Goal: Find specific page/section: Find specific page/section

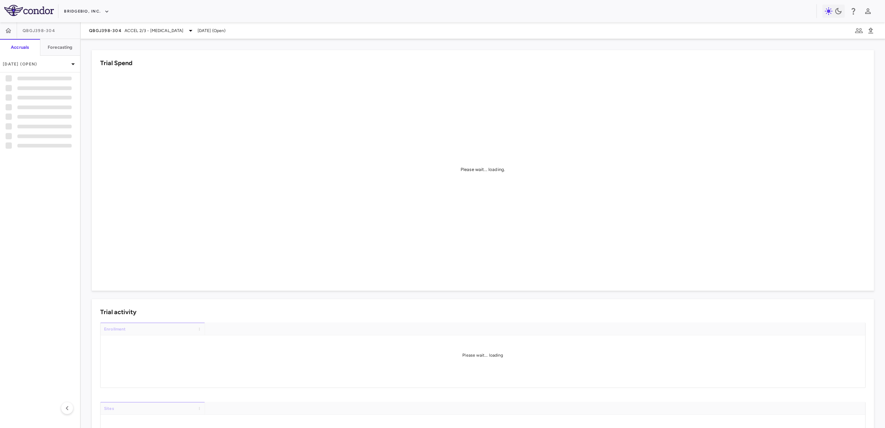
click at [403, 162] on div "Please wait... loading." at bounding box center [482, 169] width 765 height 192
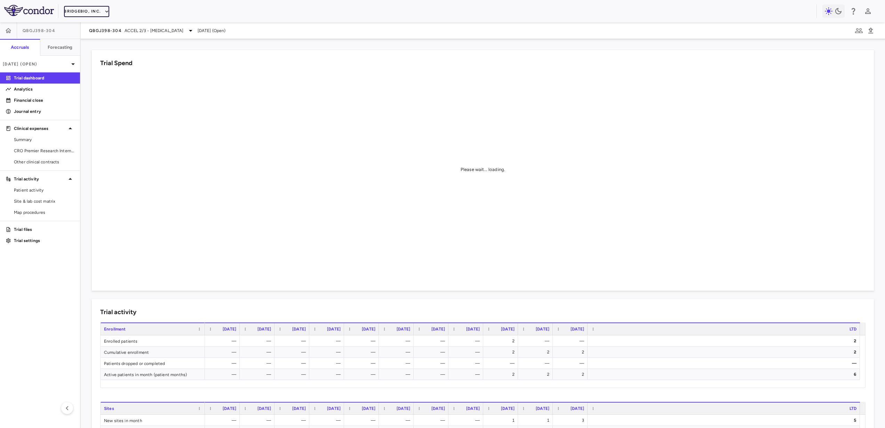
click at [75, 7] on button "BridgeBio, Inc." at bounding box center [86, 11] width 45 height 11
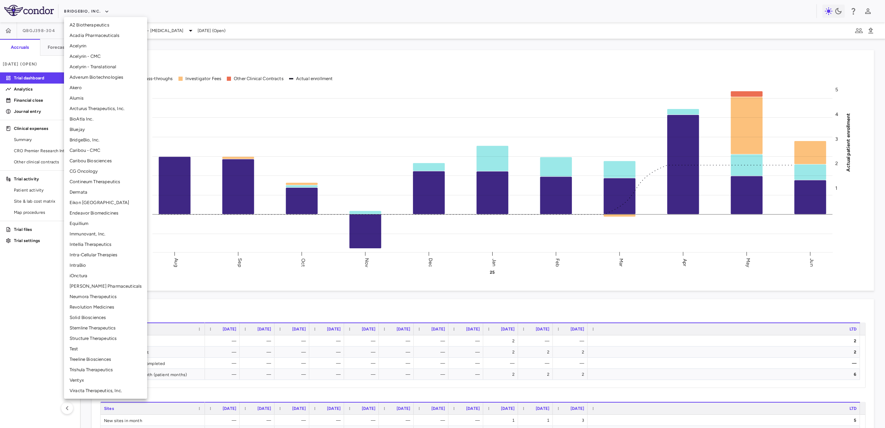
click at [102, 300] on li "Neumora Therapeutics" at bounding box center [105, 296] width 83 height 10
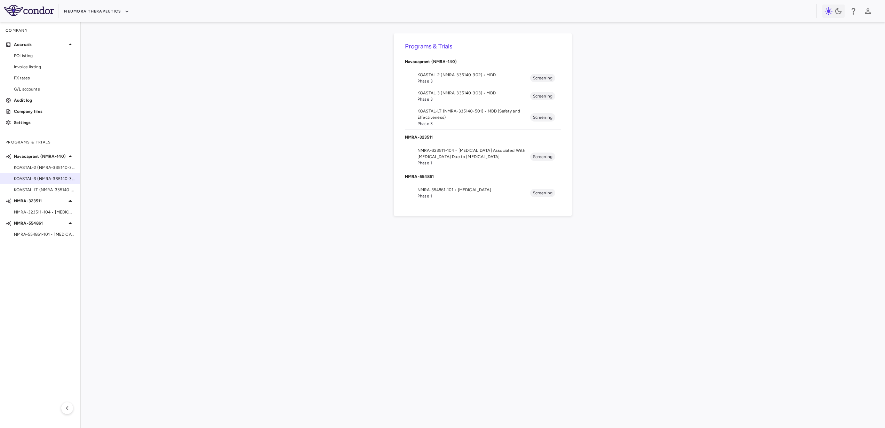
click at [43, 175] on span "KOASTAL-3 (NMRA-335140-303) • MDD" at bounding box center [44, 178] width 61 height 6
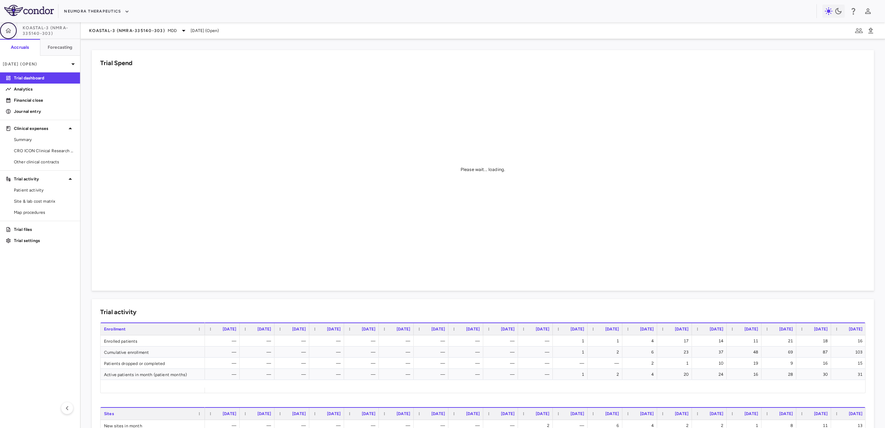
click at [10, 24] on button "button" at bounding box center [8, 30] width 17 height 17
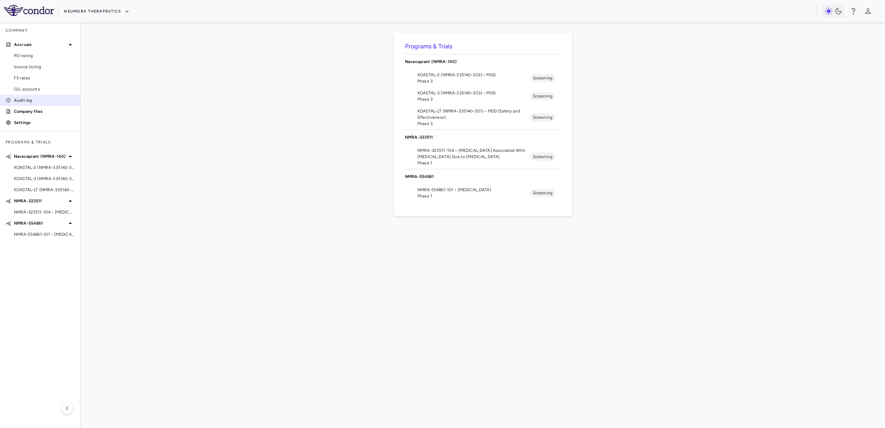
click at [34, 103] on p "Audit log" at bounding box center [44, 100] width 61 height 6
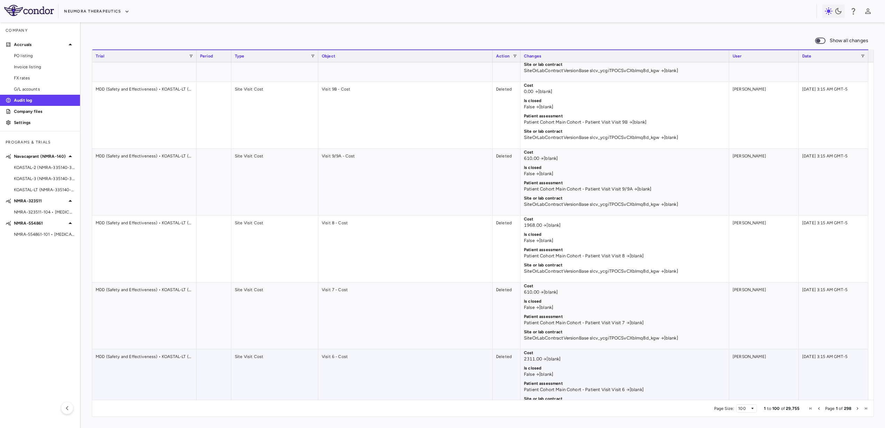
scroll to position [3812, 0]
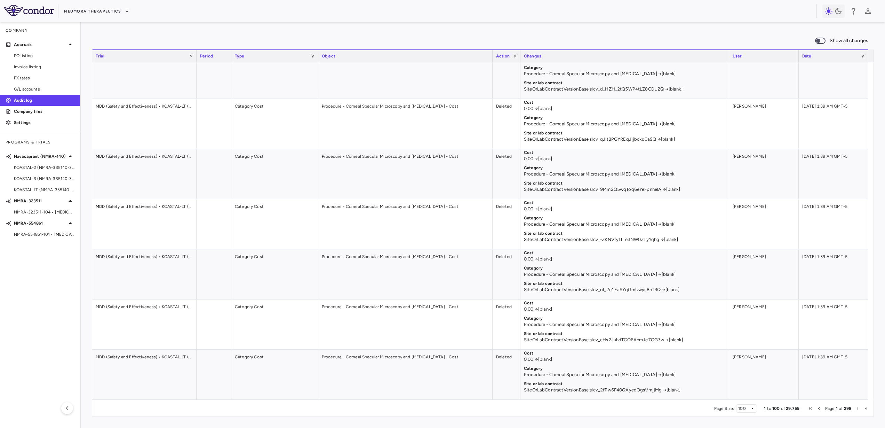
click at [857, 408] on span "Next Page" at bounding box center [858, 408] width 4 height 4
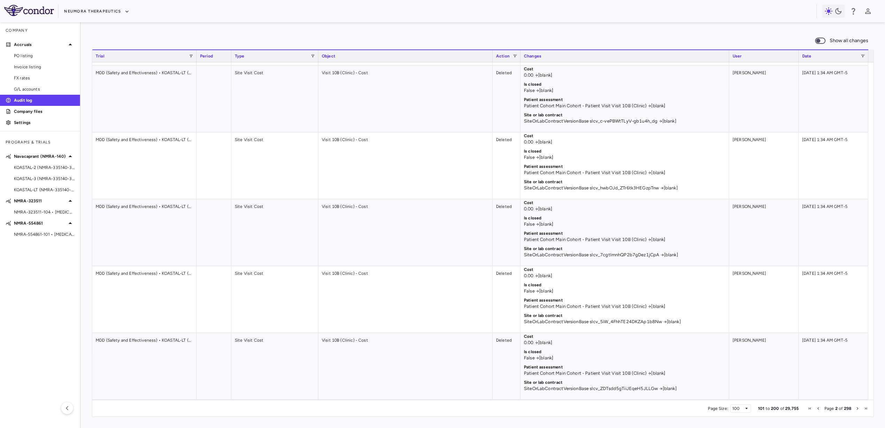
click at [856, 407] on span "Next Page" at bounding box center [858, 408] width 4 height 4
click at [864, 56] on span at bounding box center [863, 56] width 4 height 4
click at [866, 67] on span "Filtering operator" at bounding box center [864, 68] width 4 height 4
click at [865, 78] on input "Filter Value" at bounding box center [842, 79] width 54 height 8
type input "**********"
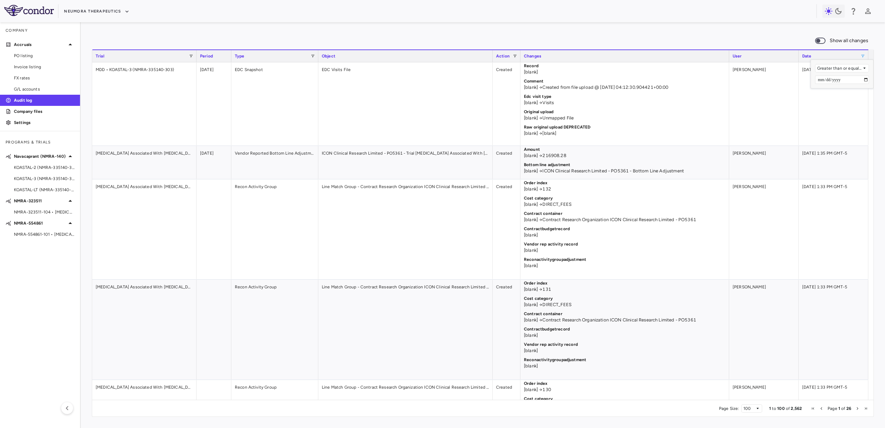
click at [821, 416] on div "Show all changes 1 to 100 of 2,562. Page 1 of 26 Drag here to set row groups Dr…" at bounding box center [483, 224] width 804 height 405
click at [866, 409] on span "Last Page" at bounding box center [866, 408] width 4 height 4
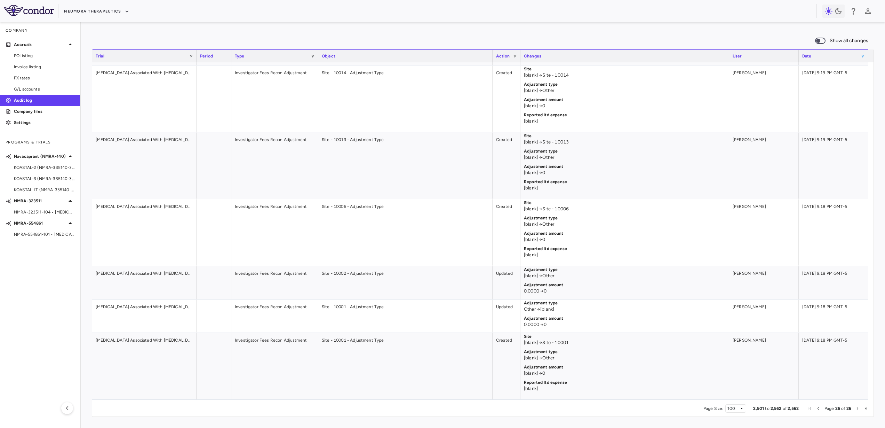
click at [817, 408] on span "Previous Page" at bounding box center [818, 408] width 4 height 4
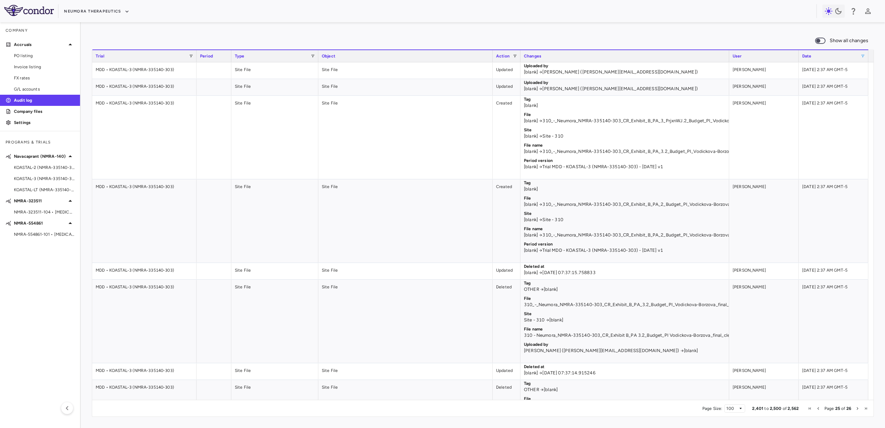
click at [818, 407] on span "Previous Page" at bounding box center [818, 408] width 4 height 4
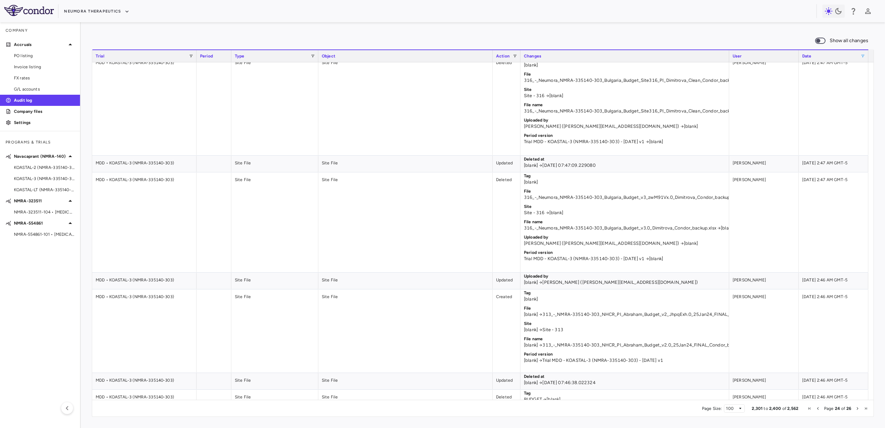
click at [819, 411] on div "Page Size: 100 2,301 to 2,400 of 2,562 Page 24 of 26" at bounding box center [482, 407] width 781 height 17
drag, startPoint x: 816, startPoint y: 406, endPoint x: 821, endPoint y: 406, distance: 4.9
click at [816, 406] on span "Previous Page" at bounding box center [818, 408] width 4 height 4
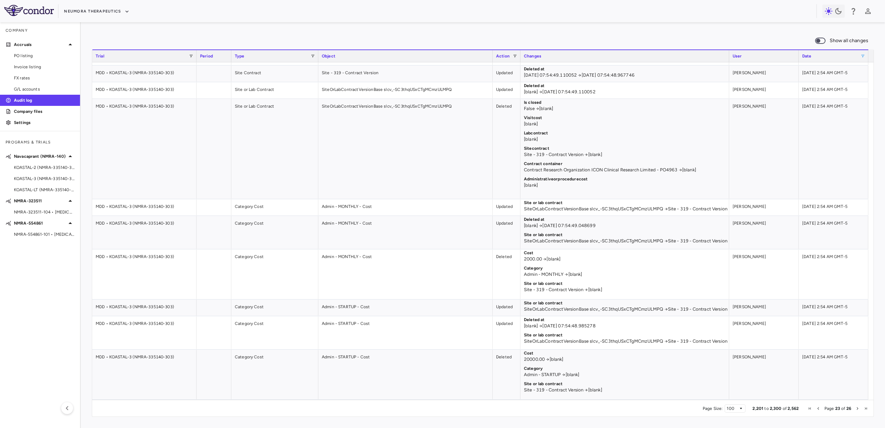
click at [820, 410] on span "Previous Page" at bounding box center [818, 408] width 4 height 4
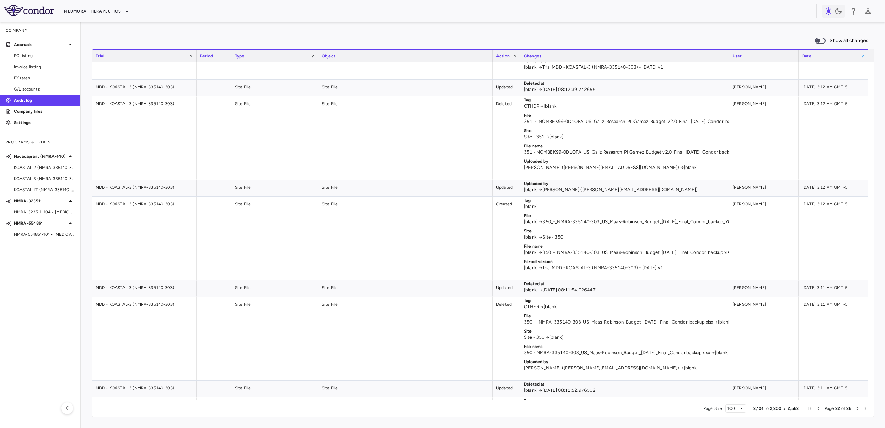
click at [819, 408] on span "Previous Page" at bounding box center [818, 408] width 4 height 4
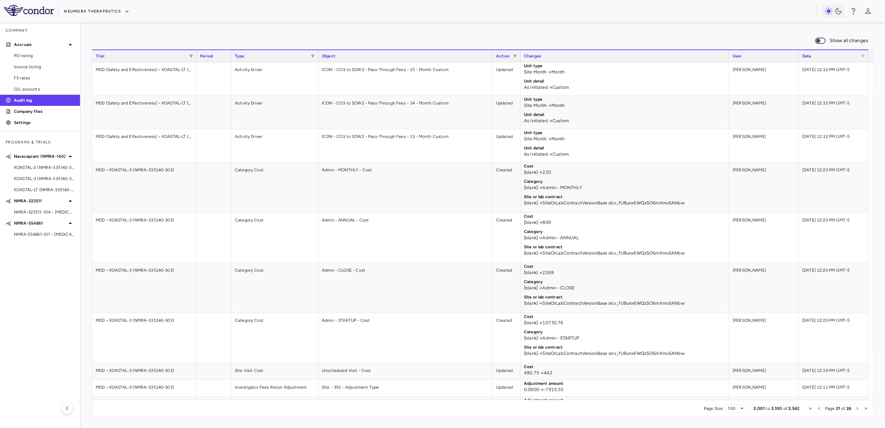
click at [820, 407] on span "Previous Page" at bounding box center [819, 408] width 4 height 4
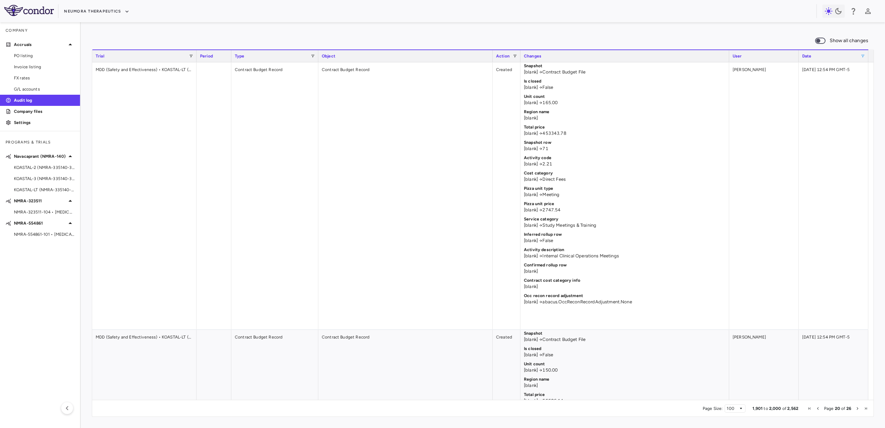
click at [818, 409] on span "Previous Page" at bounding box center [818, 408] width 4 height 4
click at [864, 56] on span at bounding box center [863, 56] width 4 height 4
click at [826, 81] on input "**********" at bounding box center [842, 79] width 54 height 8
click at [865, 82] on input "**********" at bounding box center [842, 79] width 54 height 8
type input "**********"
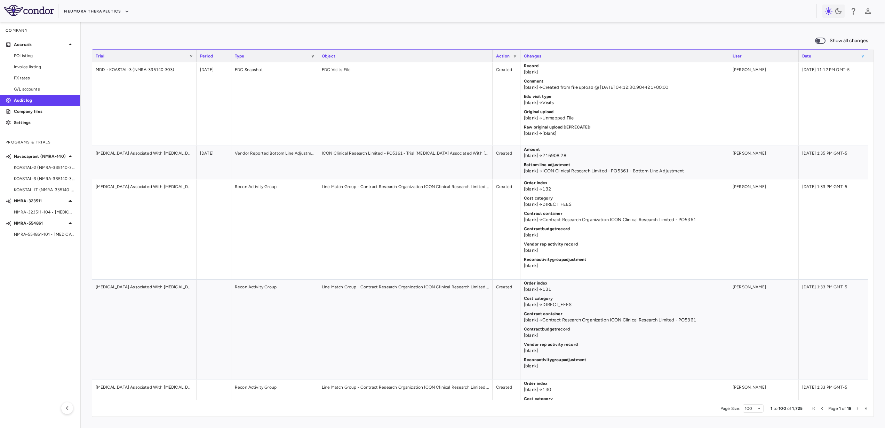
click at [880, 179] on div "Show all changes 1 to 100 of 1,725. Page 1 of 18 Drag here to set row groups Dr…" at bounding box center [483, 224] width 804 height 405
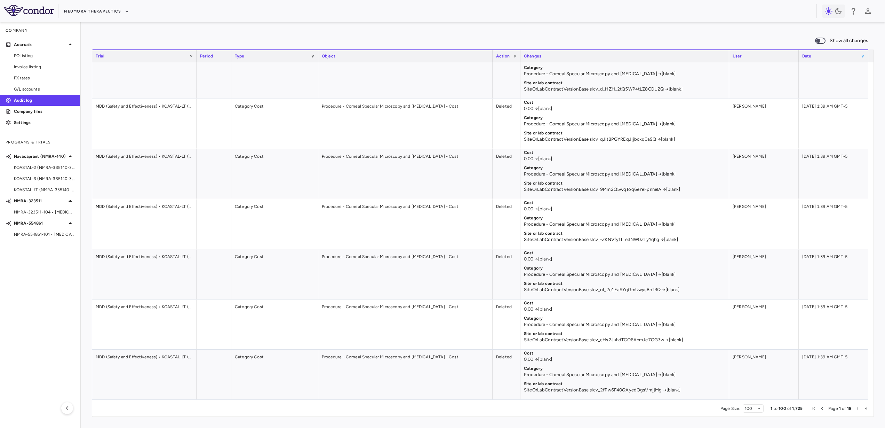
click at [856, 408] on span "Next Page" at bounding box center [858, 408] width 4 height 4
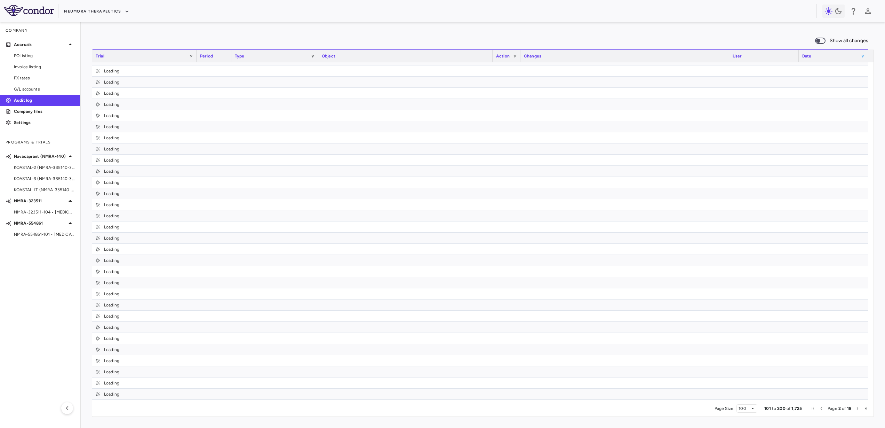
click at [857, 408] on span "Next Page" at bounding box center [858, 408] width 4 height 4
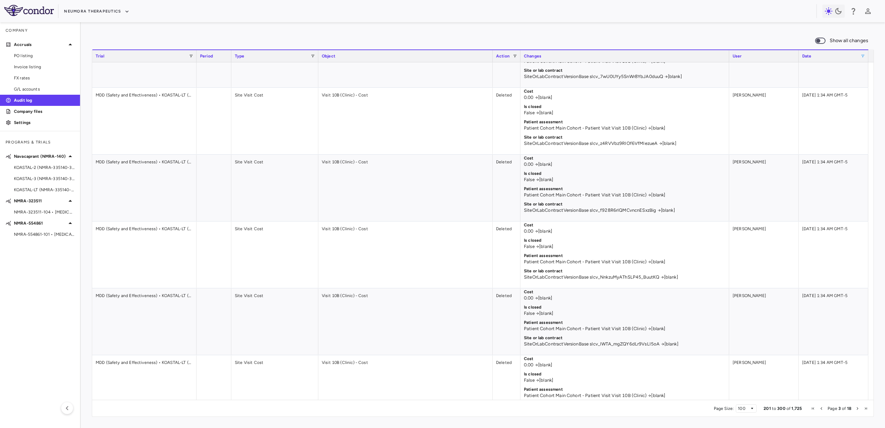
click at [858, 408] on span "Next Page" at bounding box center [858, 408] width 4 height 4
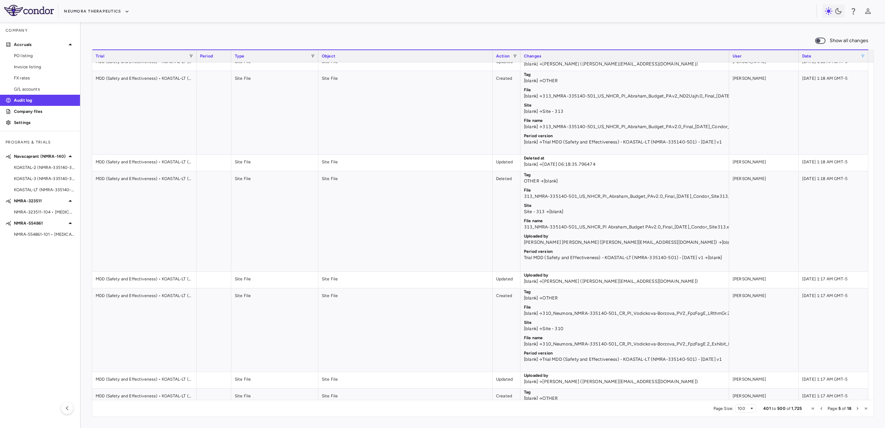
click at [858, 408] on span "Next Page" at bounding box center [858, 408] width 4 height 4
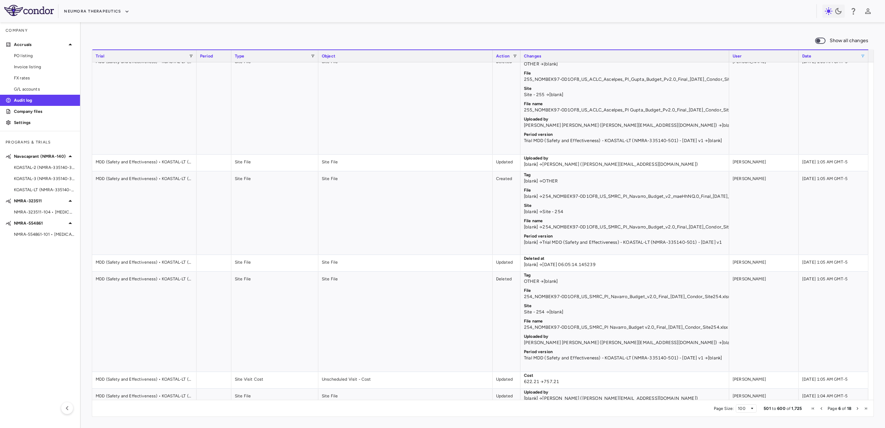
click at [858, 408] on span "Next Page" at bounding box center [858, 408] width 4 height 4
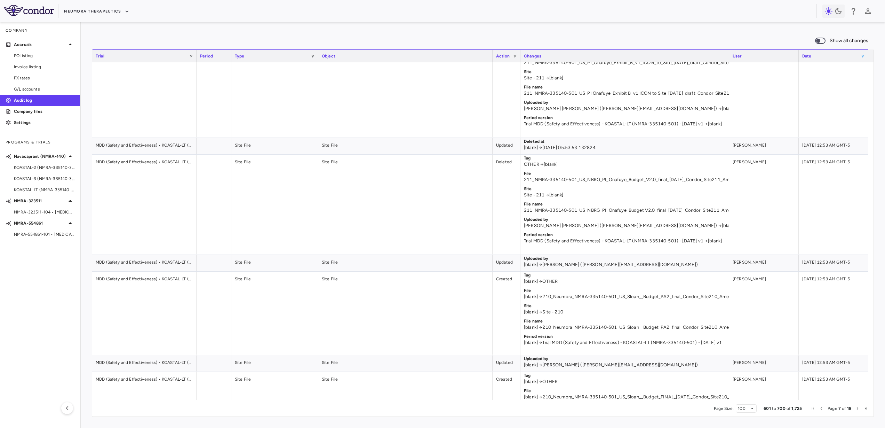
click at [858, 408] on span "Next Page" at bounding box center [858, 408] width 4 height 4
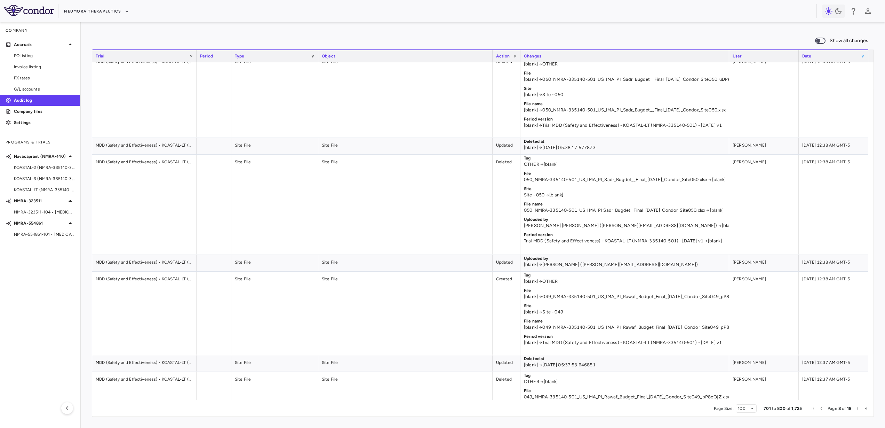
click at [858, 408] on span "Next Page" at bounding box center [858, 408] width 4 height 4
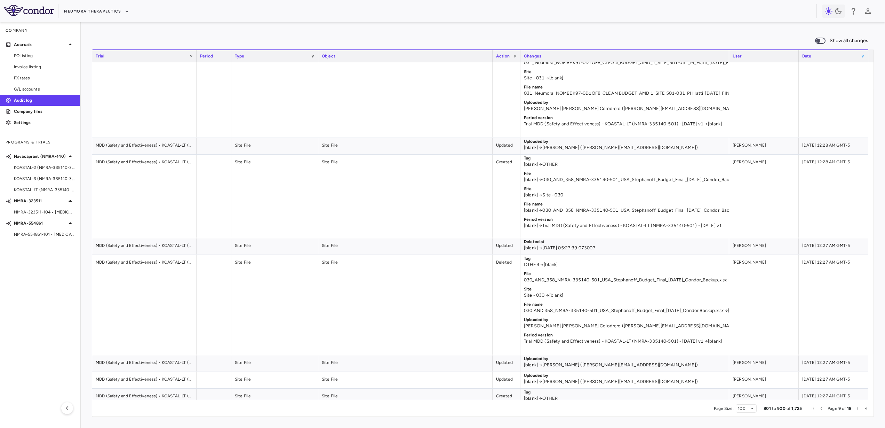
click at [858, 408] on span "Next Page" at bounding box center [858, 408] width 4 height 4
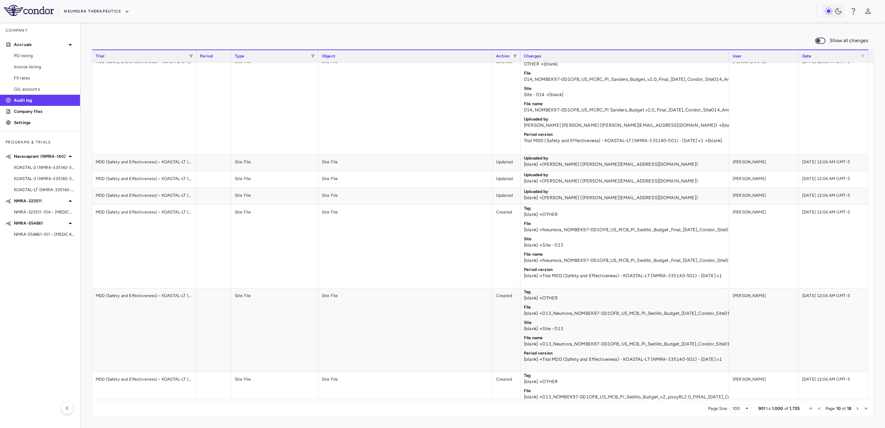
click at [858, 408] on span "Next Page" at bounding box center [858, 408] width 4 height 4
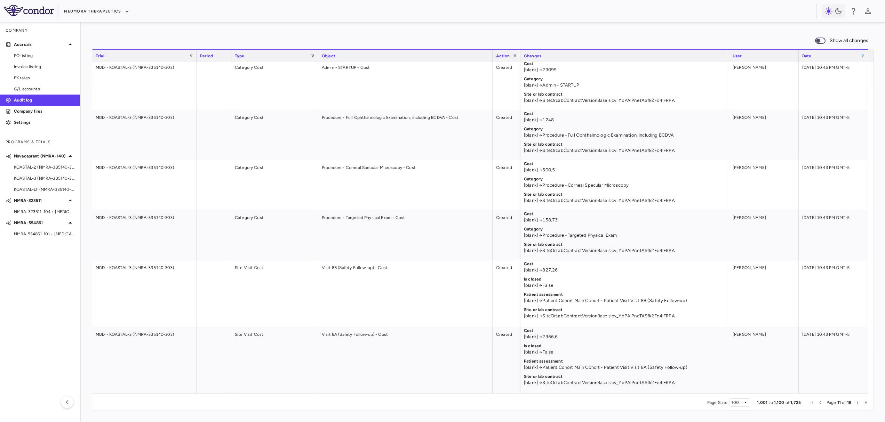
click at [857, 403] on span "Next Page" at bounding box center [858, 403] width 4 height 4
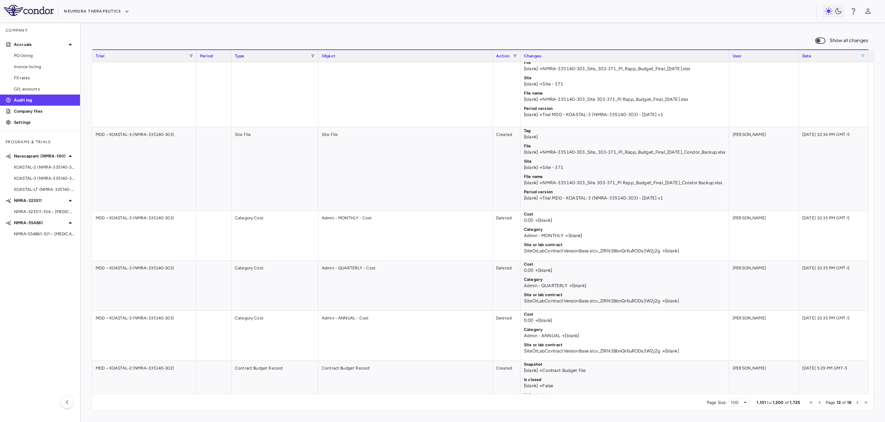
scroll to position [1946, 0]
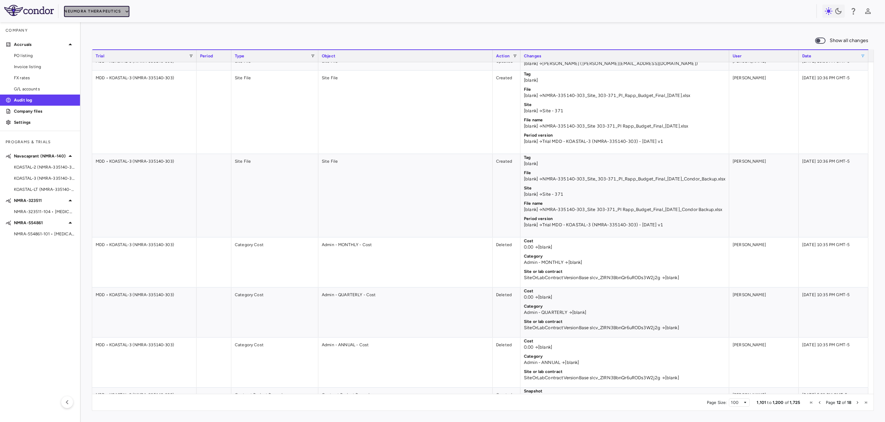
click at [107, 10] on button "Neumora Therapeutics" at bounding box center [96, 11] width 65 height 11
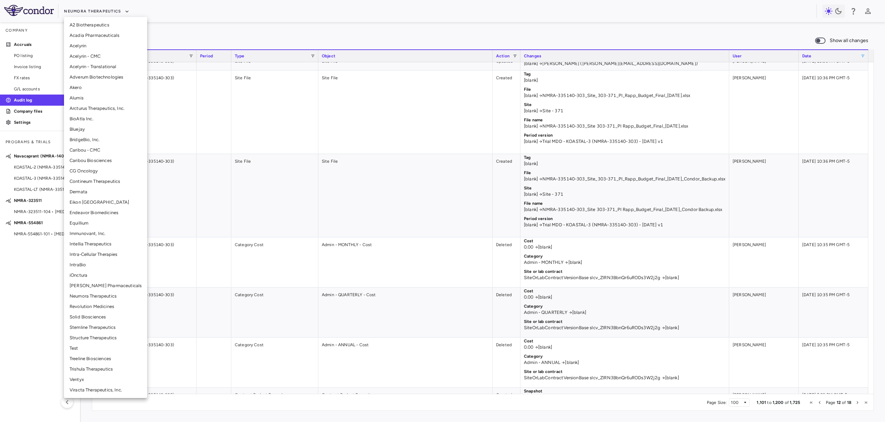
click at [85, 201] on li "Eikon [GEOGRAPHIC_DATA]" at bounding box center [105, 202] width 83 height 10
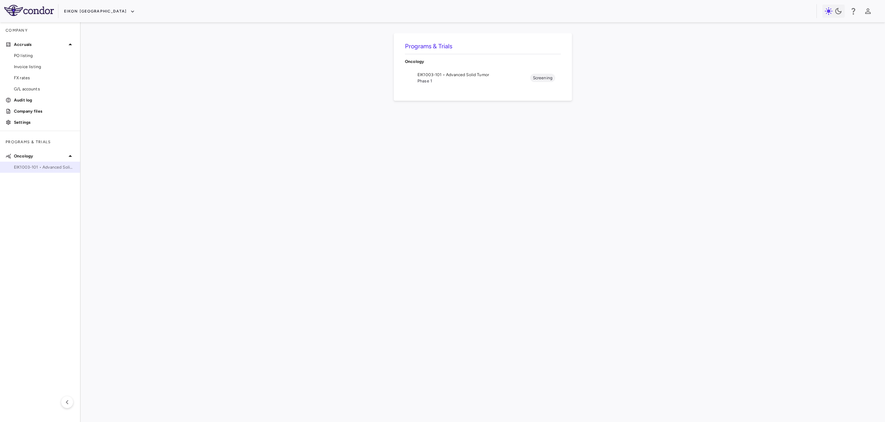
click at [55, 170] on div "EIK1003-101 • Advanced Solid Tumor" at bounding box center [40, 167] width 80 height 10
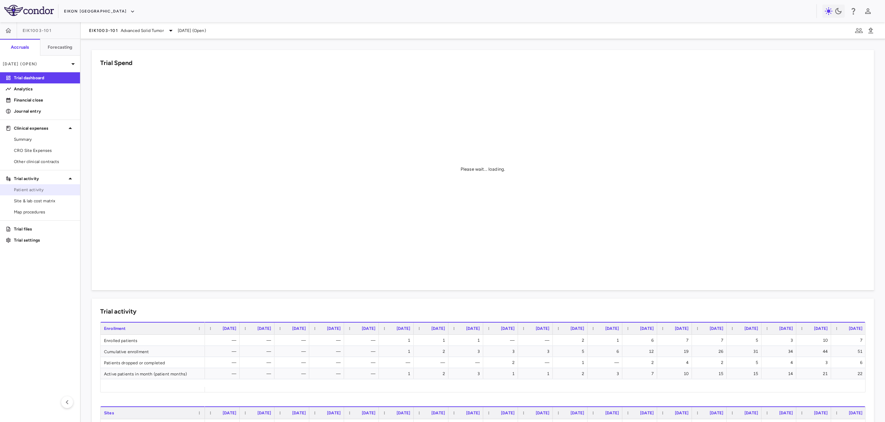
click at [51, 191] on span "Patient activity" at bounding box center [44, 190] width 61 height 6
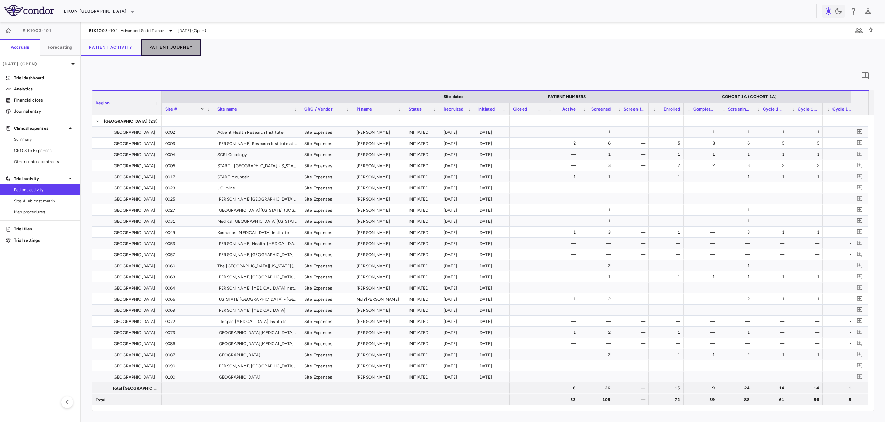
click at [182, 50] on button "Patient Journey" at bounding box center [171, 47] width 60 height 17
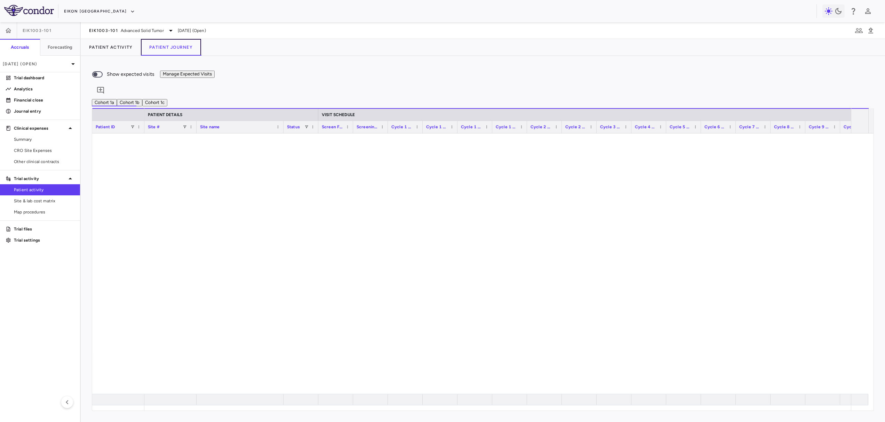
scroll to position [675, 0]
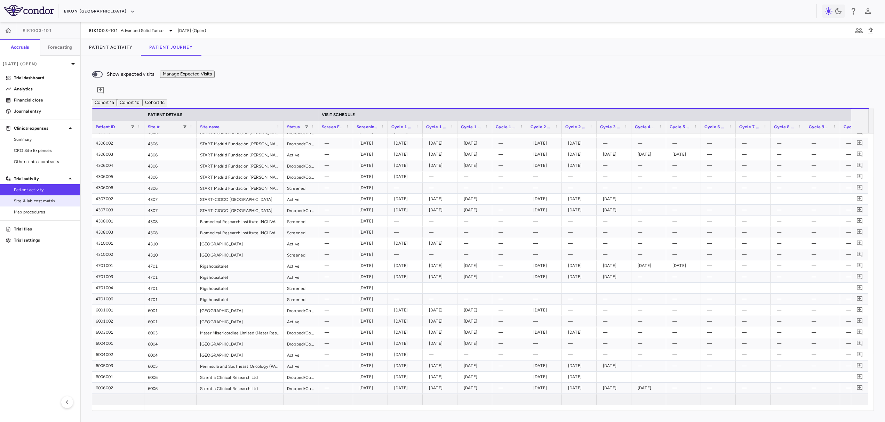
click at [28, 200] on span "Site & lab cost matrix" at bounding box center [44, 201] width 61 height 6
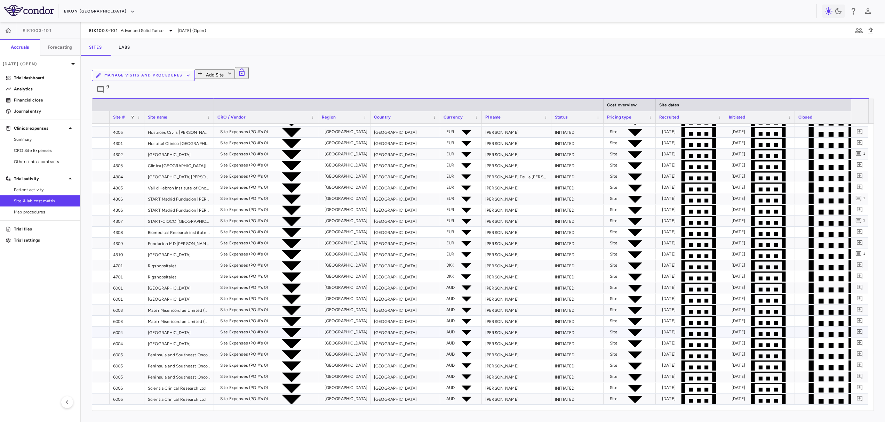
scroll to position [389, 0]
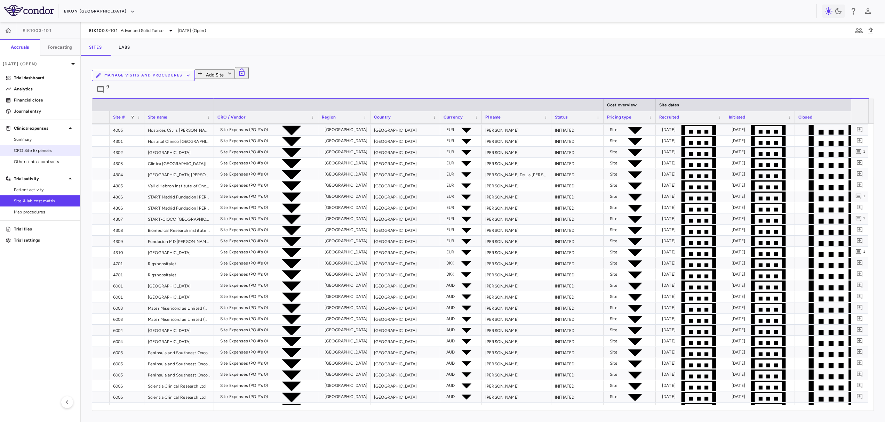
click at [48, 145] on div "CRO Site Expenses" at bounding box center [40, 150] width 80 height 11
click at [57, 154] on link "CRO Site Expenses" at bounding box center [40, 150] width 80 height 10
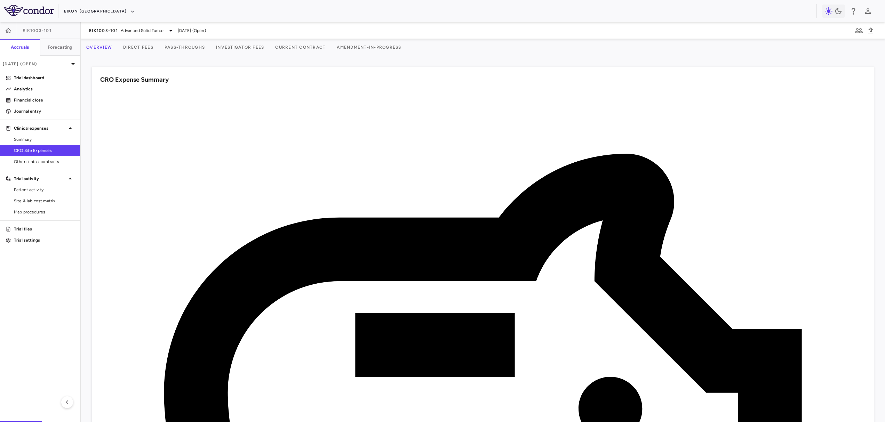
click at [193, 49] on button "Pass-Throughs" at bounding box center [184, 47] width 51 height 17
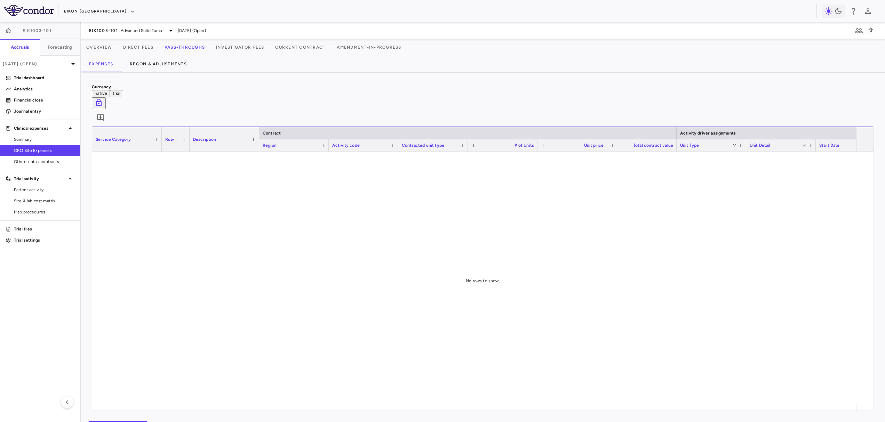
click at [142, 48] on button "Direct Fees" at bounding box center [138, 47] width 41 height 17
click at [198, 47] on button "Pass-Throughs" at bounding box center [184, 47] width 51 height 17
click at [17, 65] on p "[DATE] (Open)" at bounding box center [36, 64] width 66 height 6
click at [17, 65] on div at bounding box center [442, 211] width 885 height 422
click at [159, 201] on div at bounding box center [482, 279] width 781 height 254
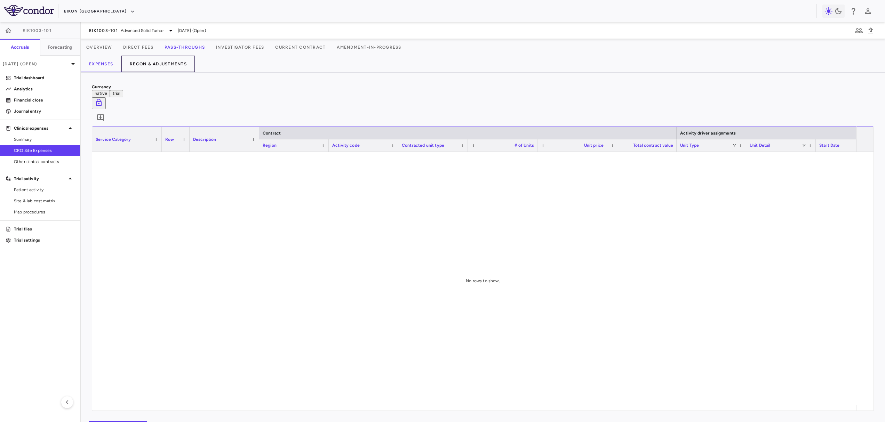
click at [160, 65] on button "Recon & Adjustments" at bounding box center [158, 64] width 74 height 17
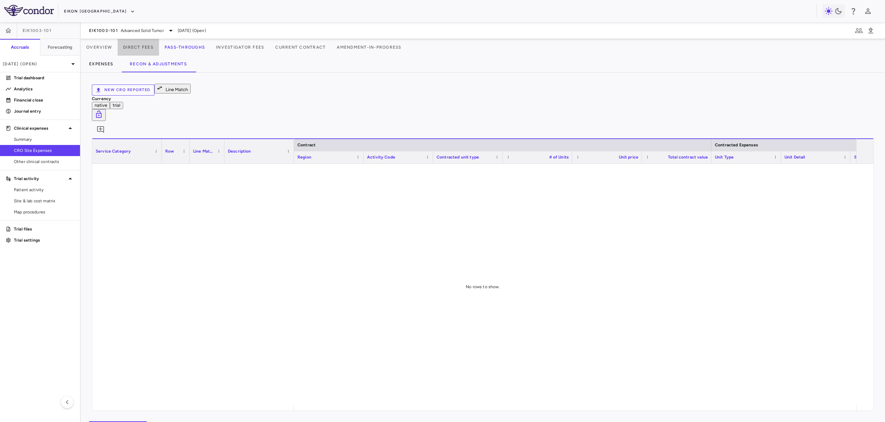
click at [154, 50] on button "Direct Fees" at bounding box center [138, 47] width 41 height 17
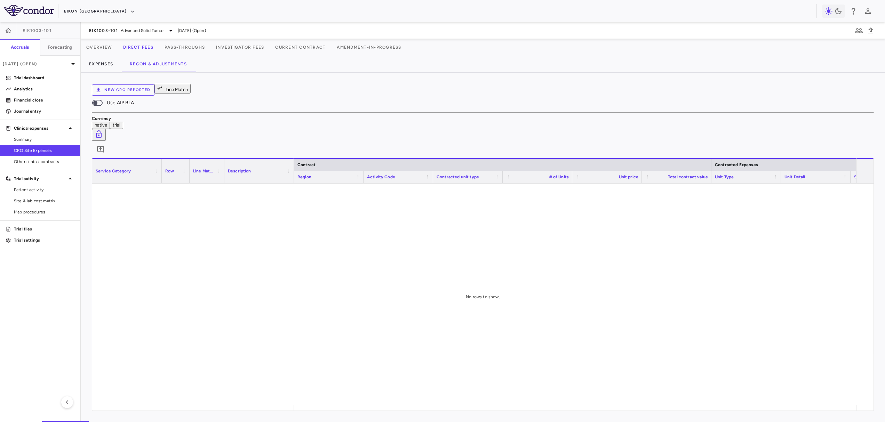
click at [270, 43] on button "Investigator Fees" at bounding box center [239, 47] width 59 height 17
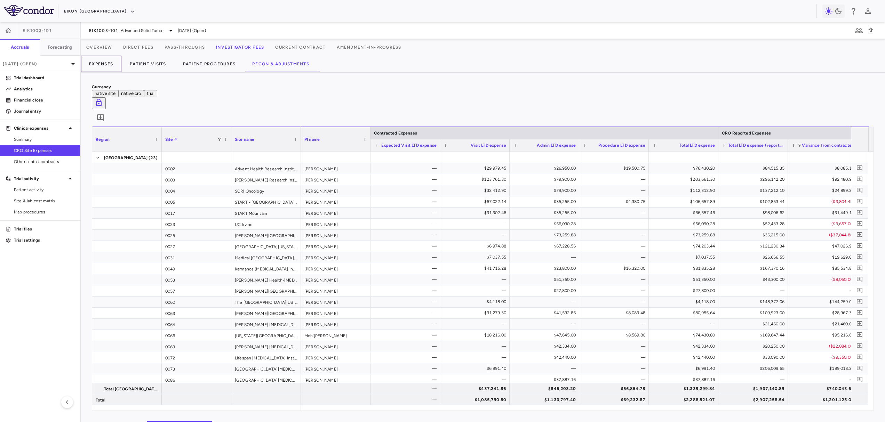
click at [113, 59] on button "Expenses" at bounding box center [101, 64] width 41 height 17
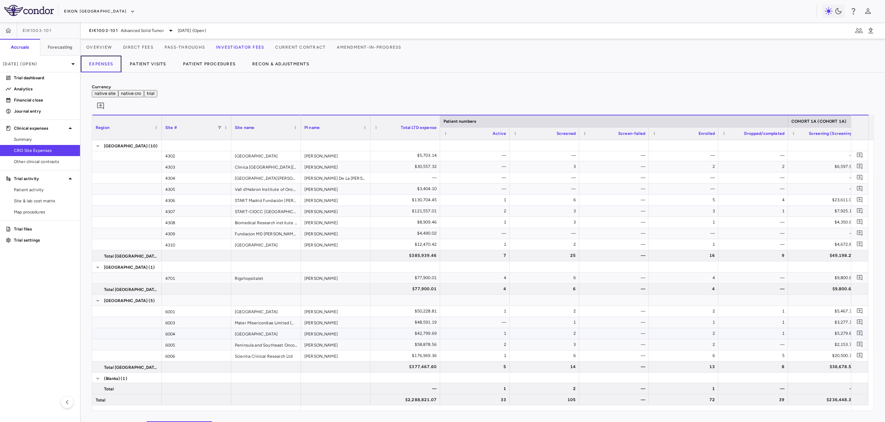
scroll to position [503, 0]
click at [38, 190] on span "Patient activity" at bounding box center [44, 190] width 61 height 6
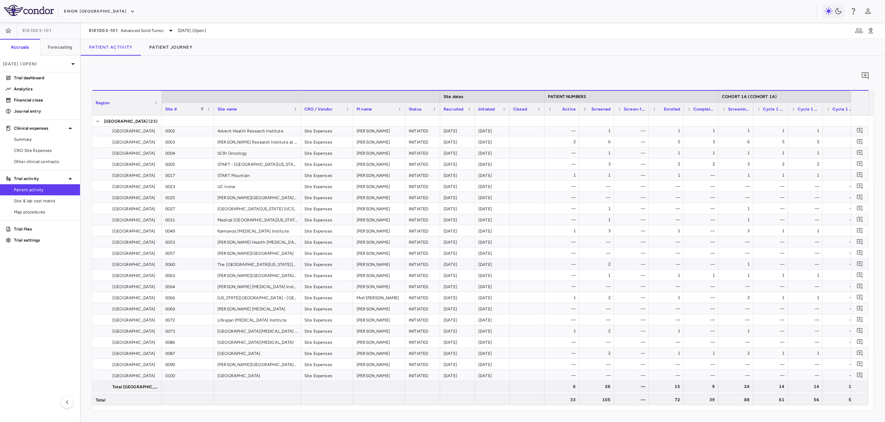
scroll to position [6, 0]
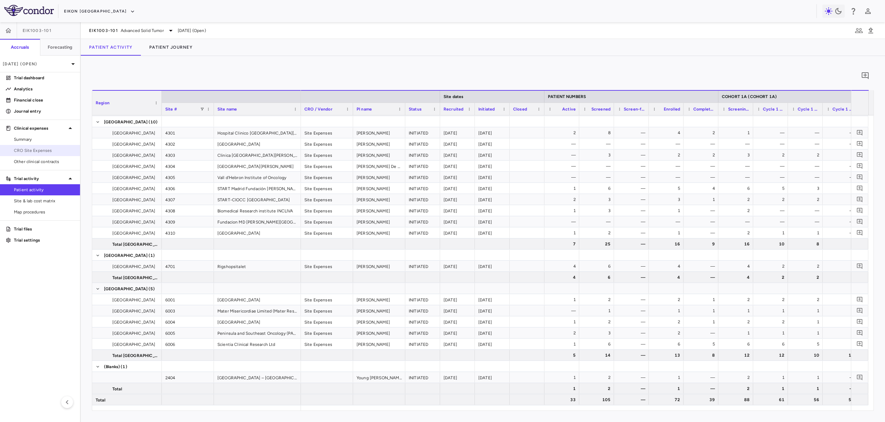
click at [34, 145] on link "CRO Site Expenses" at bounding box center [40, 150] width 80 height 10
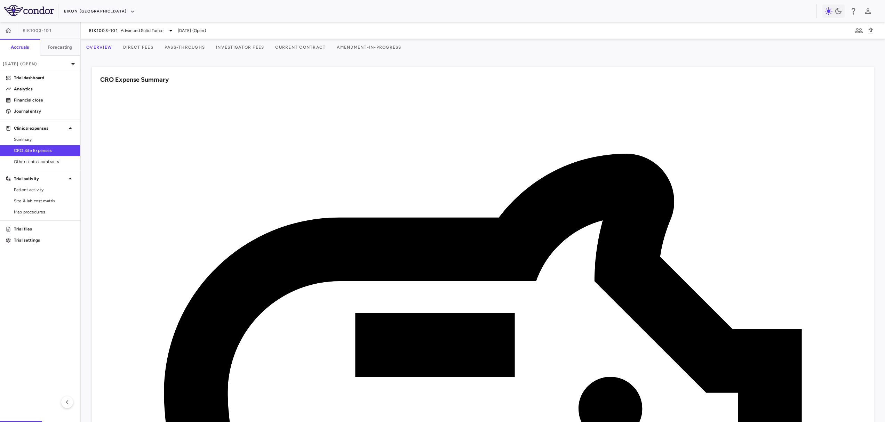
click at [261, 51] on button "Investigator Fees" at bounding box center [239, 47] width 59 height 17
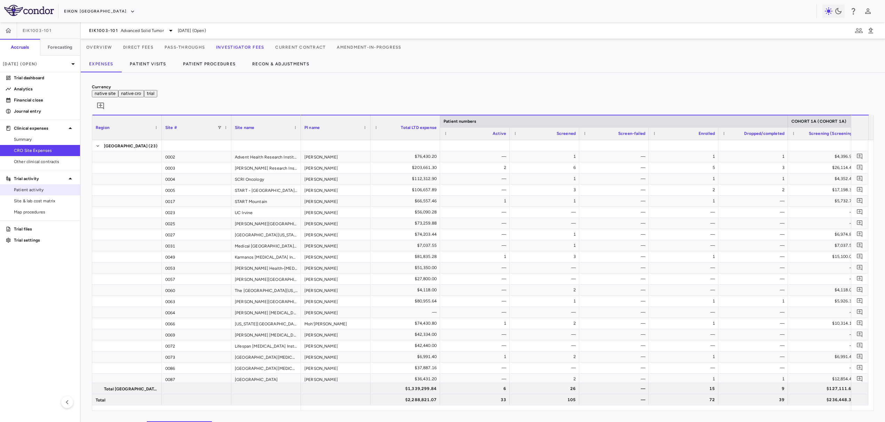
click at [56, 191] on span "Patient activity" at bounding box center [44, 190] width 61 height 6
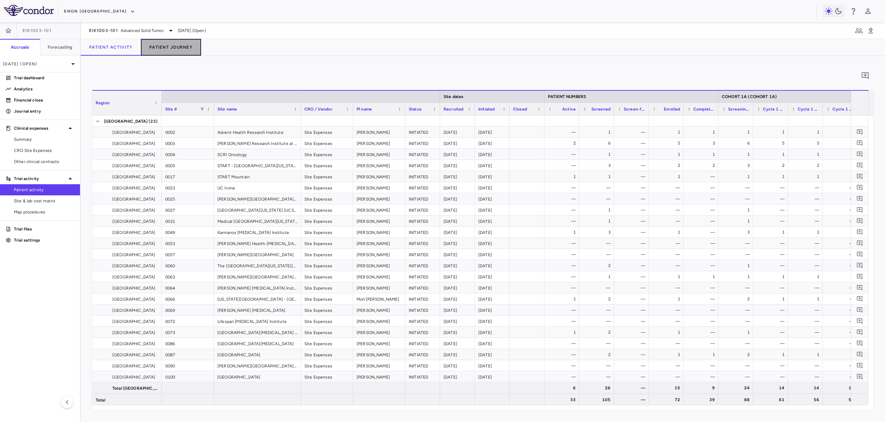
click at [160, 53] on button "Patient Journey" at bounding box center [171, 47] width 60 height 17
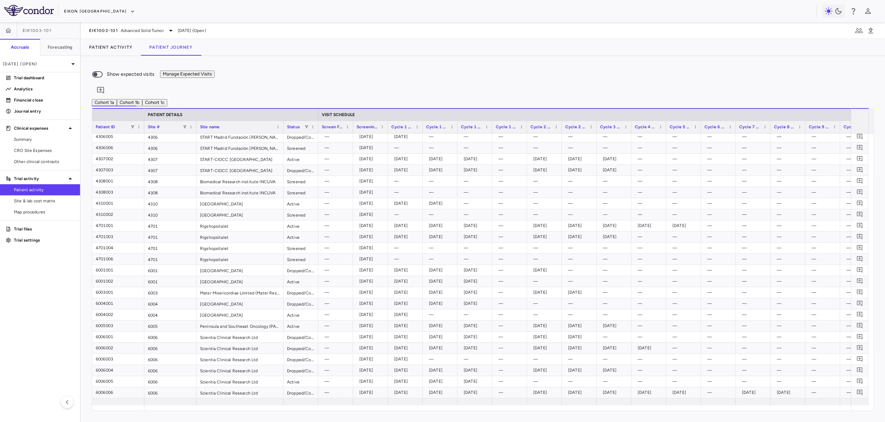
click at [142, 99] on button "Cohort 1b" at bounding box center [129, 102] width 25 height 7
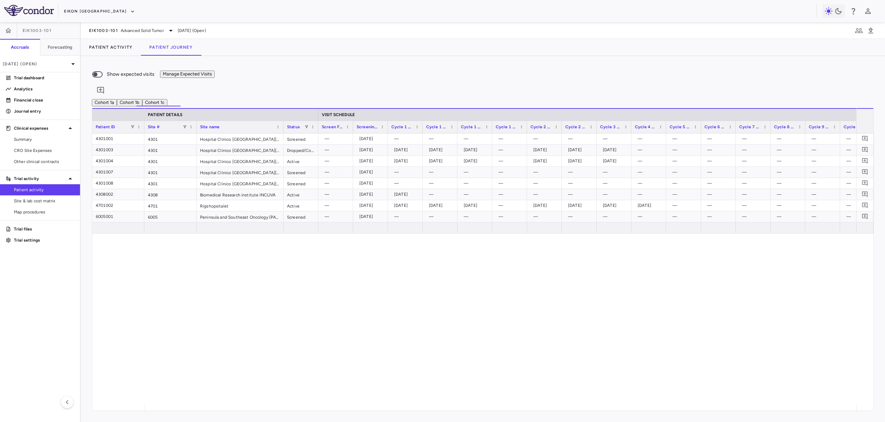
click at [167, 99] on button "Cohort 1c" at bounding box center [154, 102] width 25 height 7
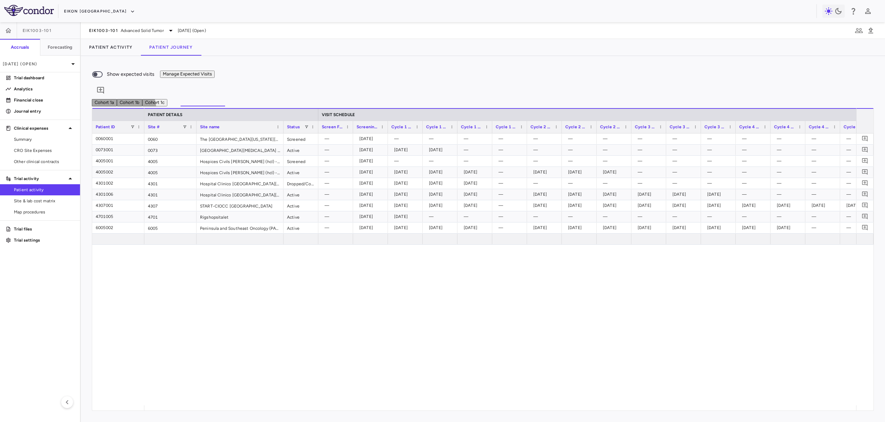
click at [142, 99] on button "Cohort 1b" at bounding box center [129, 102] width 25 height 7
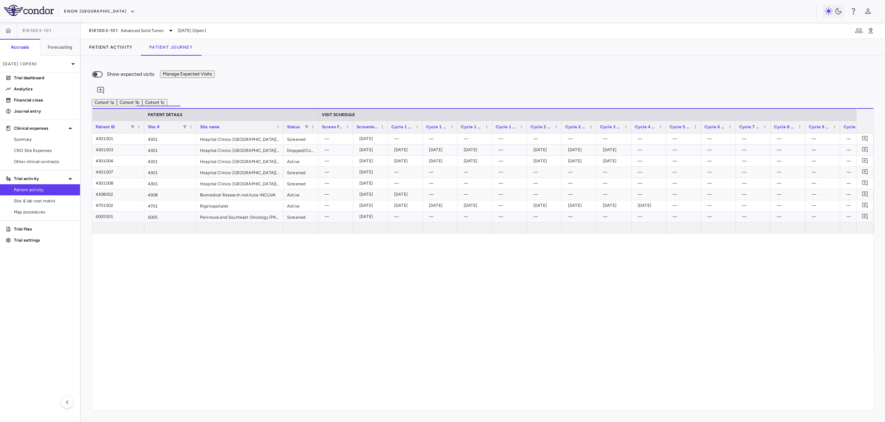
click at [100, 99] on button "Cohort 1a" at bounding box center [104, 102] width 25 height 7
